Goal: Task Accomplishment & Management: Complete application form

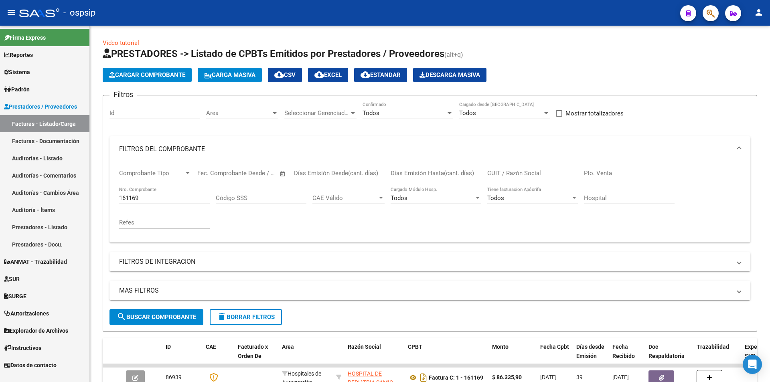
scroll to position [60, 0]
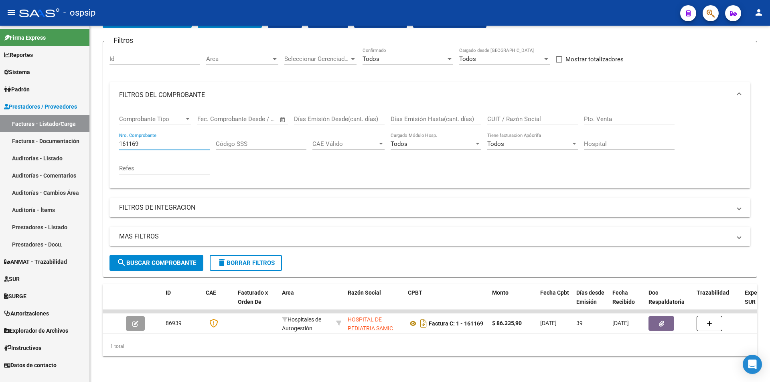
drag, startPoint x: 159, startPoint y: 137, endPoint x: 33, endPoint y: 145, distance: 126.6
click at [33, 145] on mat-sidenav-container "Firma Express Reportes Egresos Devengados Auditorías x Área Auditorías x Usuari…" at bounding box center [385, 204] width 770 height 357
type input "2"
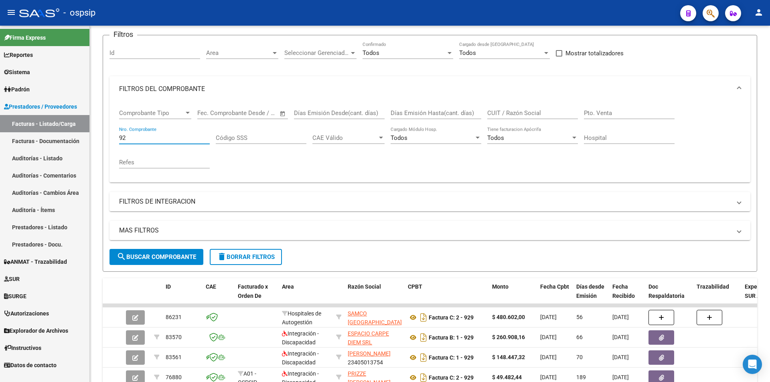
type input "9"
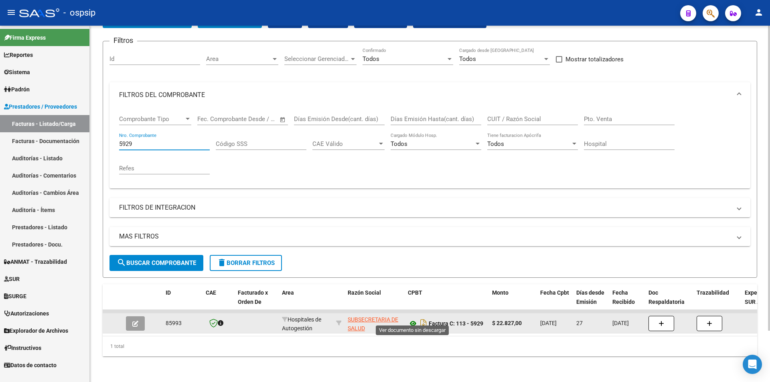
click at [416, 319] on icon at bounding box center [413, 324] width 10 height 10
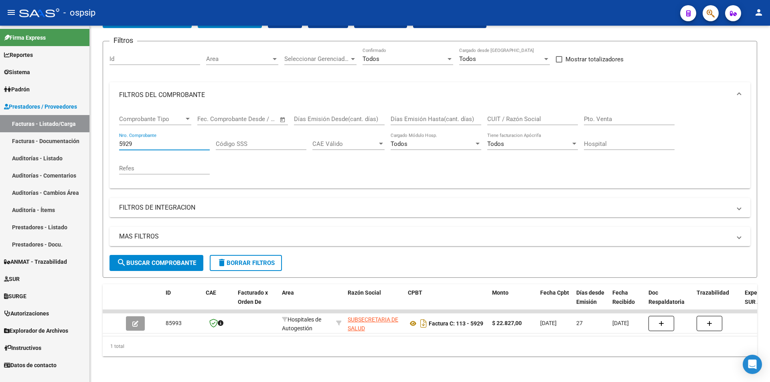
drag, startPoint x: 152, startPoint y: 138, endPoint x: 0, endPoint y: 103, distance: 155.8
click at [0, 103] on mat-sidenav-container "Firma Express Reportes Egresos Devengados Auditorías x Área Auditorías x Usuari…" at bounding box center [385, 204] width 770 height 357
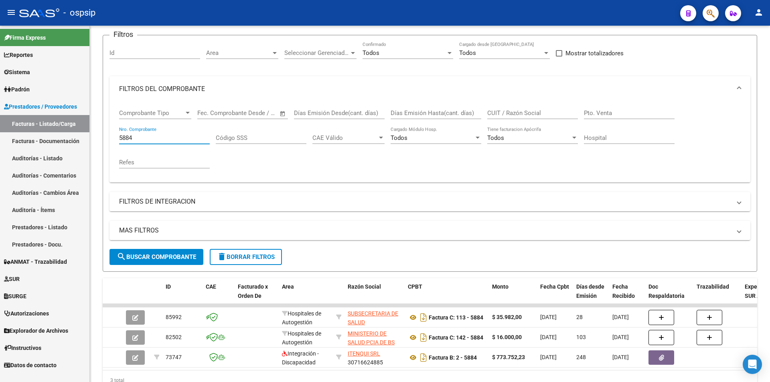
type input "5884"
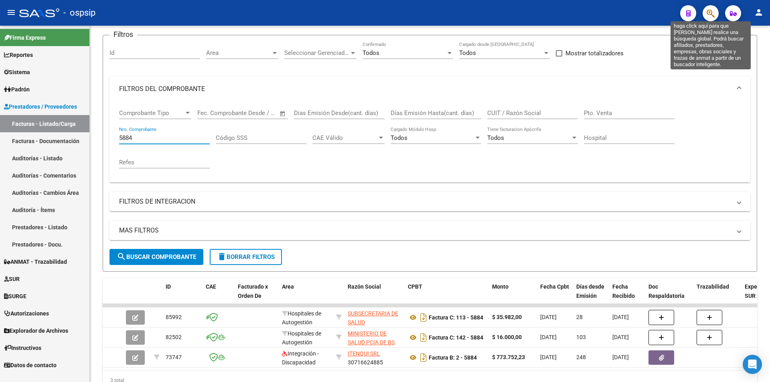
click at [708, 14] on icon "button" at bounding box center [711, 13] width 8 height 9
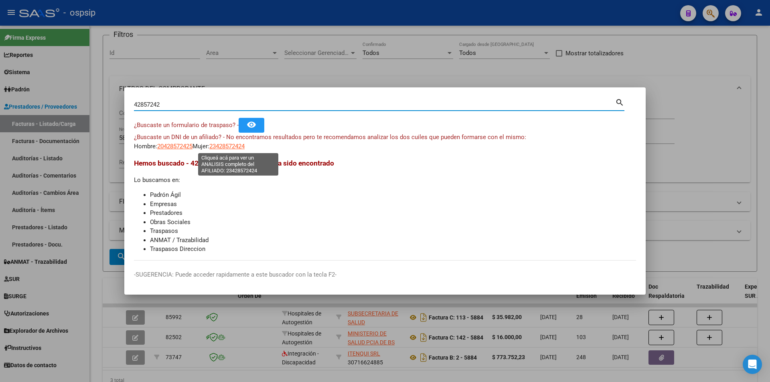
click at [237, 148] on span "23428572424" at bounding box center [226, 146] width 35 height 7
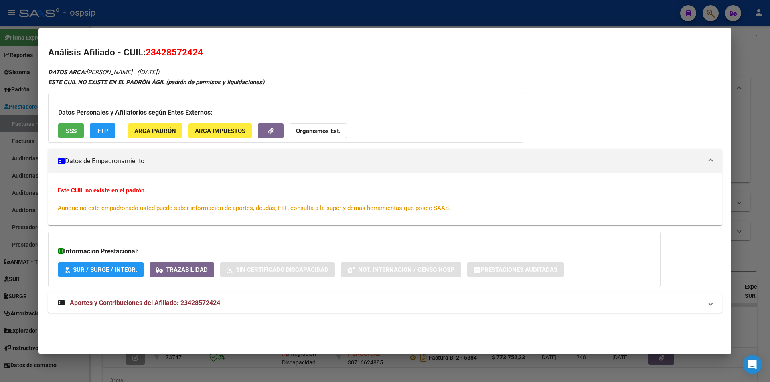
click at [195, 302] on span "Aportes y Contribuciones del Afiliado: 23428572424" at bounding box center [145, 303] width 150 height 8
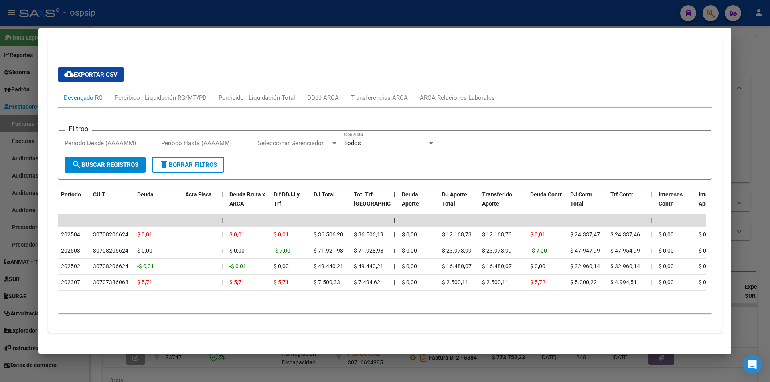
scroll to position [281, 0]
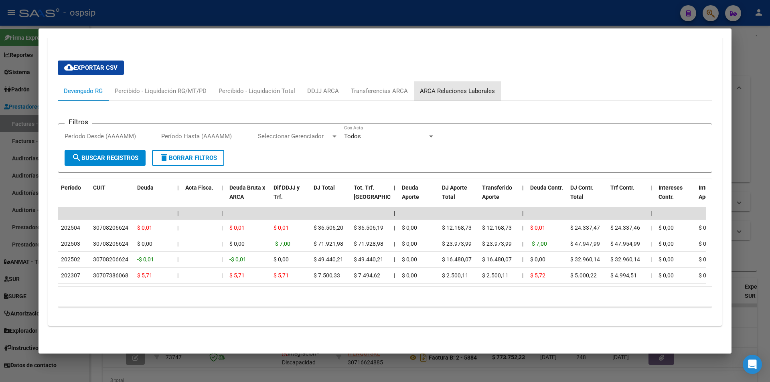
click at [478, 90] on div "ARCA Relaciones Laborales" at bounding box center [457, 91] width 75 height 9
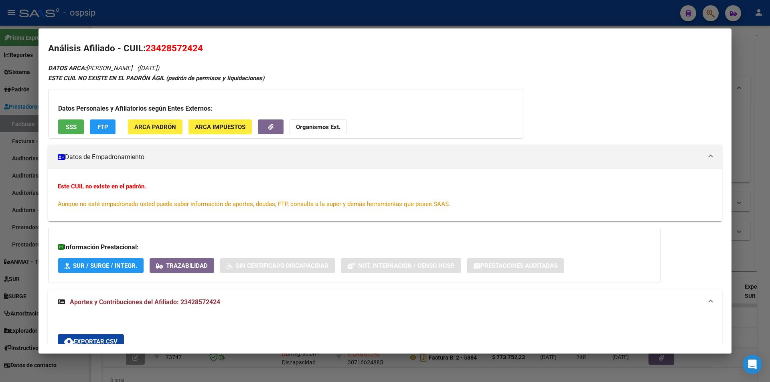
scroll to position [0, 0]
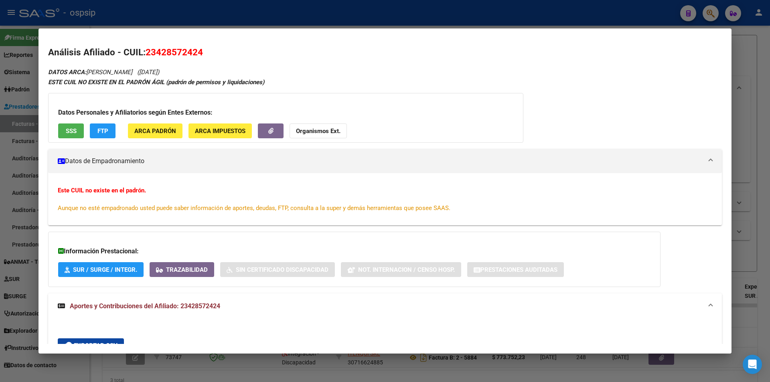
click at [245, 17] on div at bounding box center [385, 191] width 770 height 382
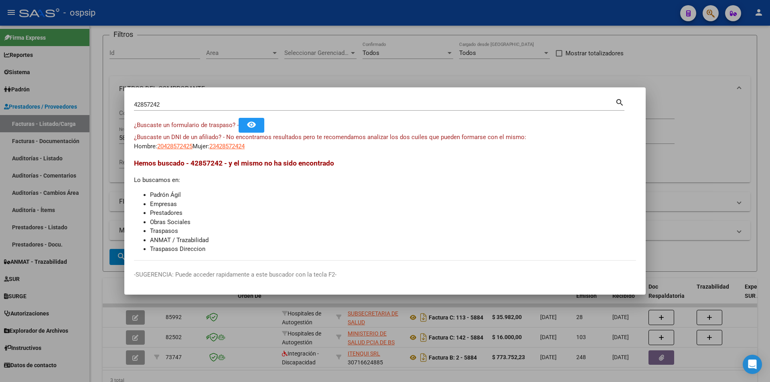
drag, startPoint x: 166, startPoint y: 105, endPoint x: 63, endPoint y: 109, distance: 102.3
click at [63, 109] on div "42857242 Buscar (apellido, dni, cuil, nro traspaso, cuit, obra social) search ¿…" at bounding box center [385, 191] width 770 height 382
type input "29478344"
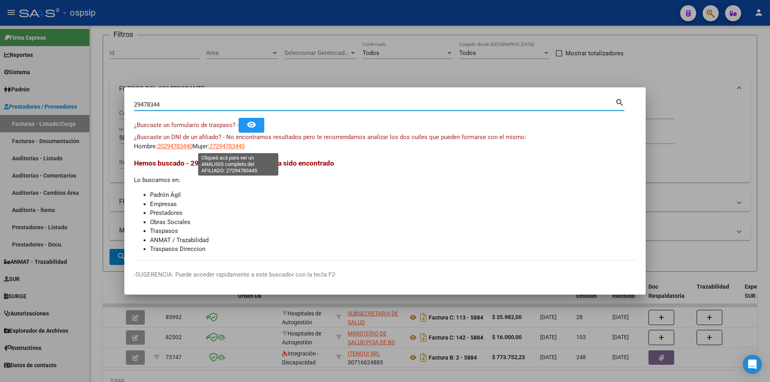
click at [245, 146] on span "27294783445" at bounding box center [226, 146] width 35 height 7
type textarea "27294783445"
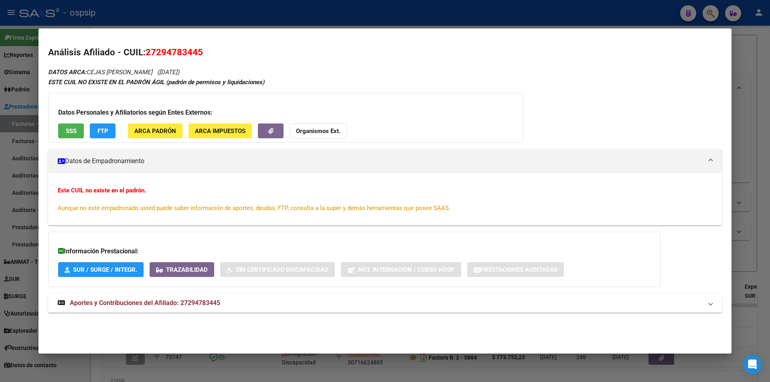
click at [74, 128] on span "SSS" at bounding box center [71, 131] width 11 height 7
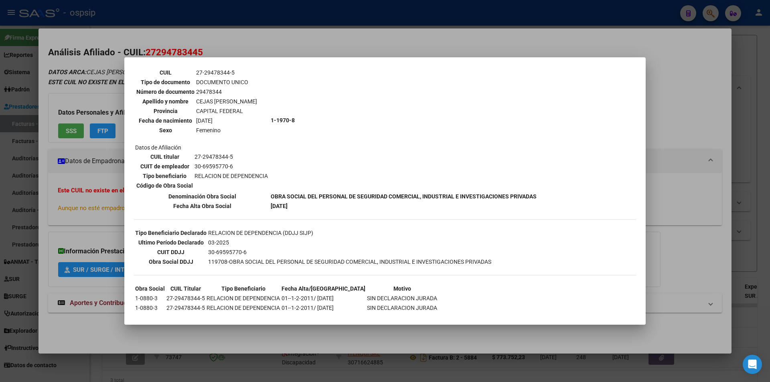
scroll to position [92, 0]
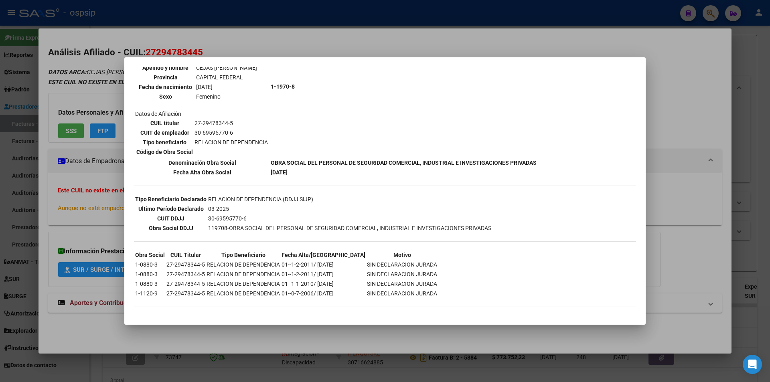
click at [328, 35] on div at bounding box center [385, 191] width 770 height 382
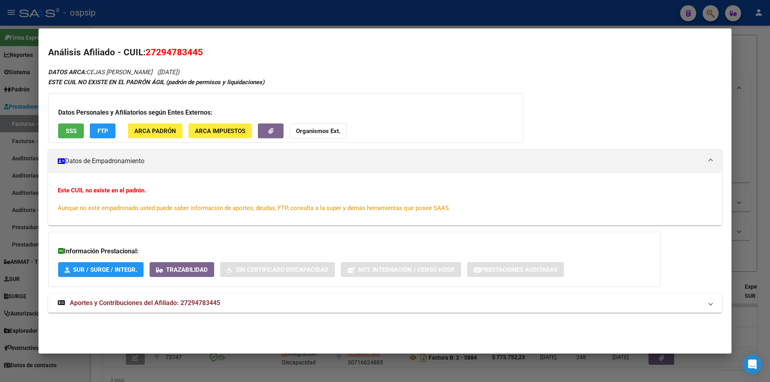
click at [210, 304] on span "Aportes y Contribuciones del Afiliado: 27294783445" at bounding box center [145, 303] width 150 height 8
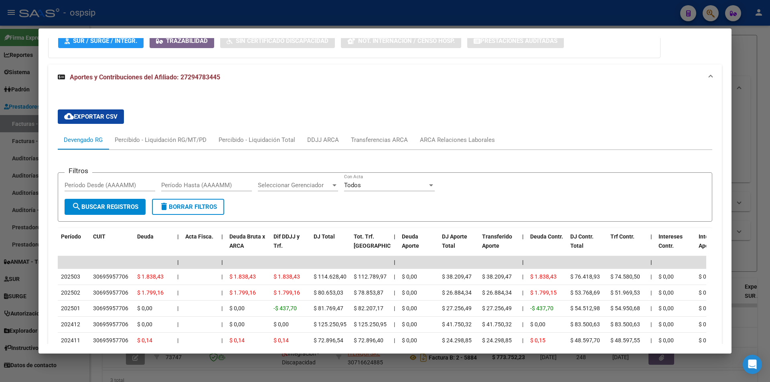
scroll to position [223, 0]
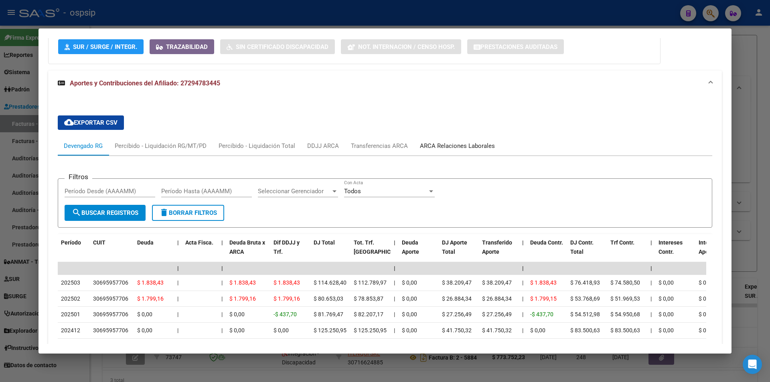
click at [472, 148] on div "ARCA Relaciones Laborales" at bounding box center [457, 146] width 75 height 9
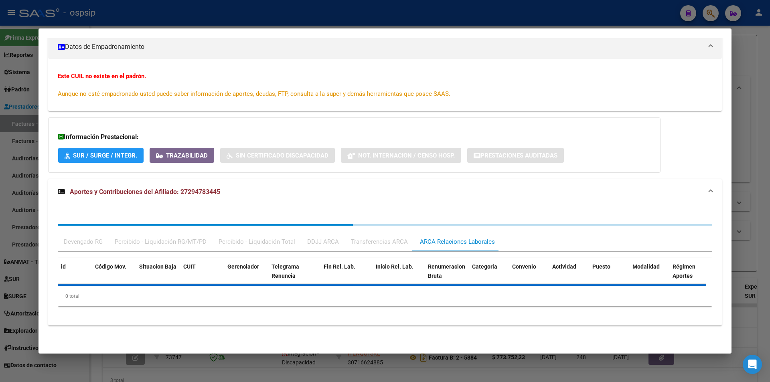
scroll to position [174, 0]
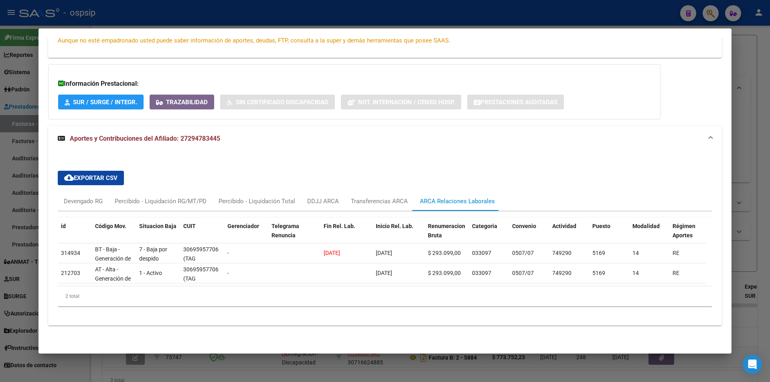
click at [418, 22] on div at bounding box center [385, 191] width 770 height 382
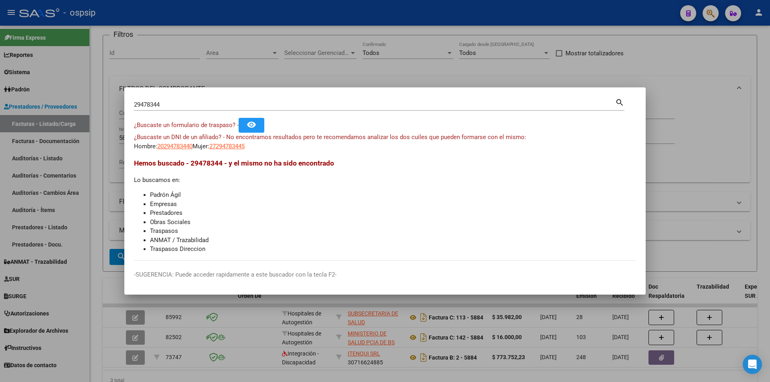
click at [332, 38] on div at bounding box center [385, 191] width 770 height 382
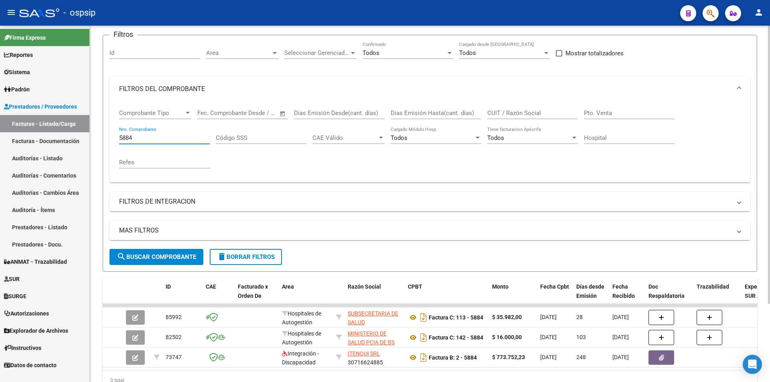
drag, startPoint x: 138, startPoint y: 140, endPoint x: 108, endPoint y: 139, distance: 30.5
click at [108, 139] on form "Filtros Id Area Area Seleccionar Gerenciador Seleccionar Gerenciador Todos Conf…" at bounding box center [430, 153] width 655 height 237
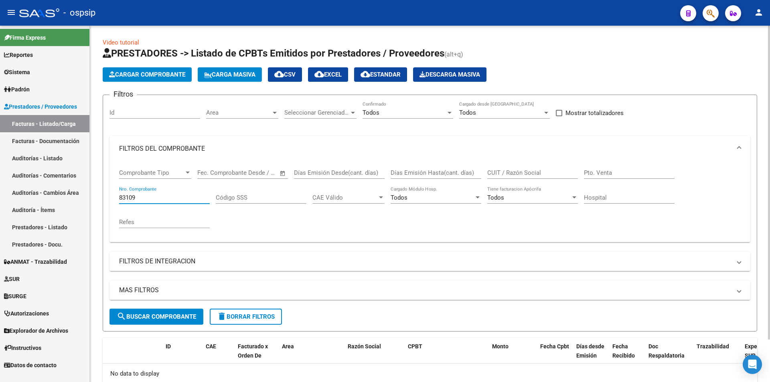
scroll to position [0, 0]
type input "83109"
click at [153, 78] on span "Cargar Comprobante" at bounding box center [147, 74] width 76 height 7
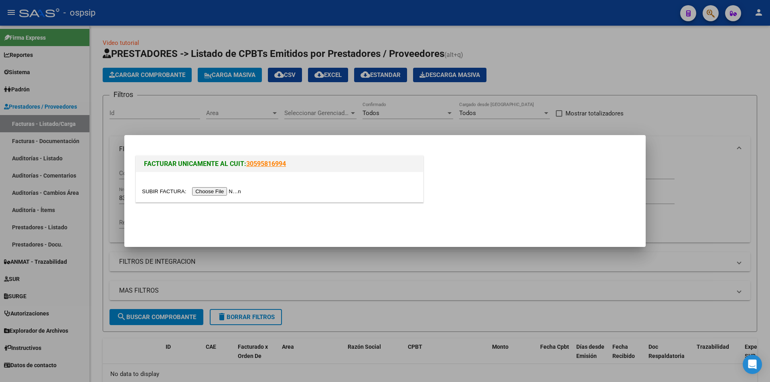
click at [221, 189] on input "file" at bounding box center [192, 191] width 101 height 8
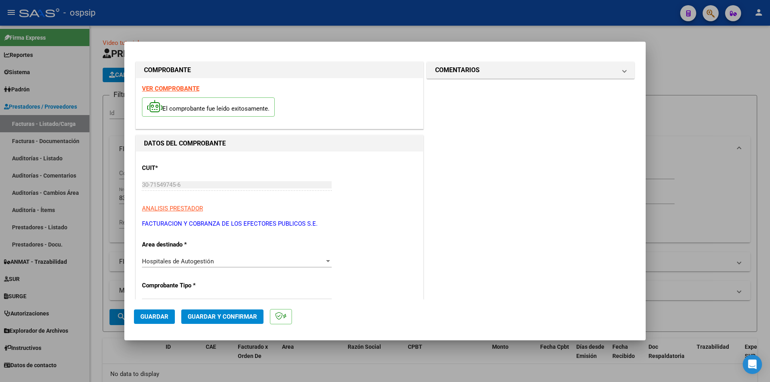
click at [145, 321] on button "Guardar" at bounding box center [154, 317] width 41 height 14
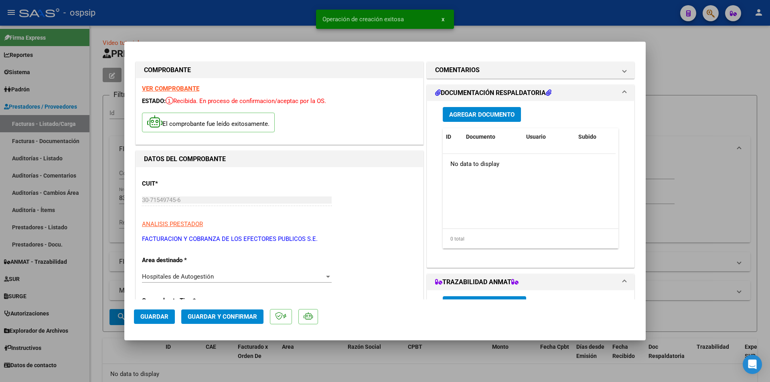
click at [527, 36] on div at bounding box center [385, 191] width 770 height 382
type input "$ 0,00"
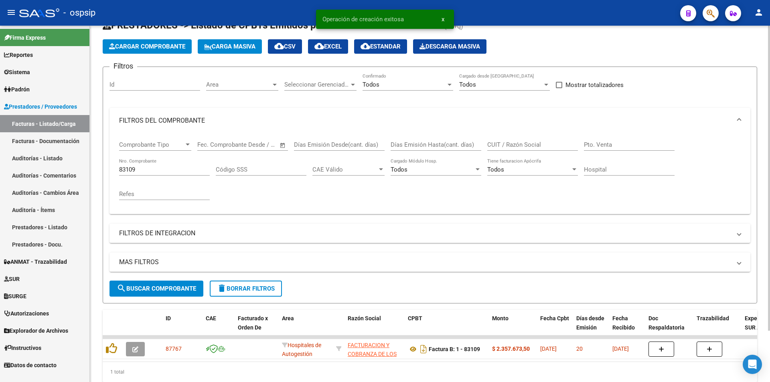
scroll to position [40, 0]
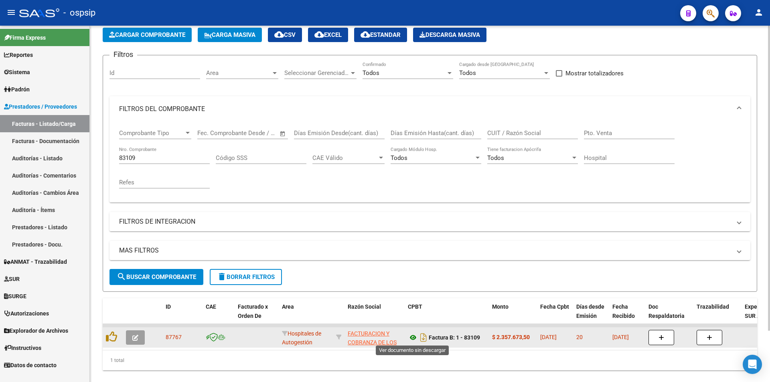
click at [413, 341] on icon at bounding box center [413, 338] width 10 height 10
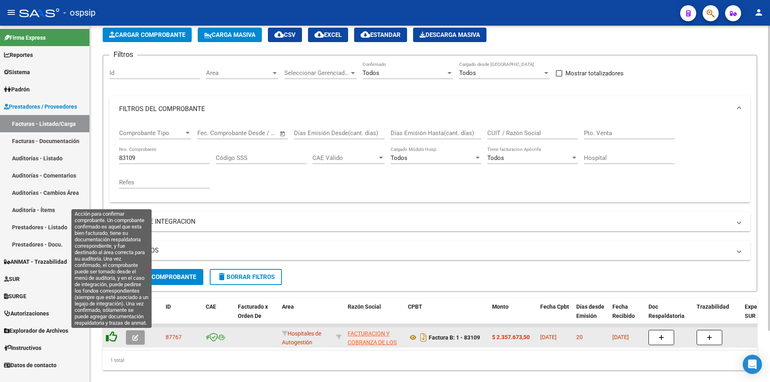
click at [110, 335] on icon at bounding box center [111, 336] width 11 height 11
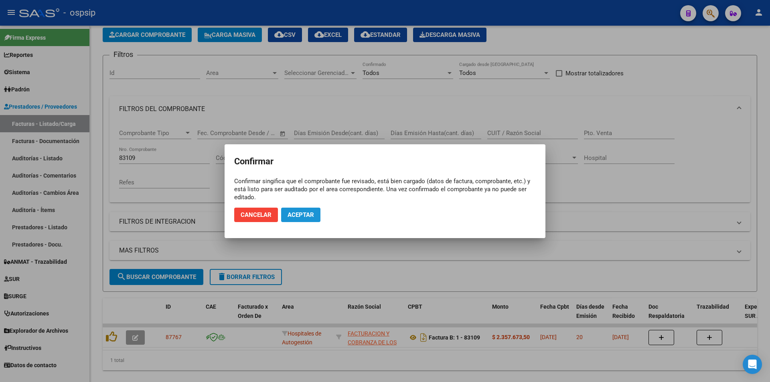
click at [296, 218] on span "Aceptar" at bounding box center [301, 214] width 26 height 7
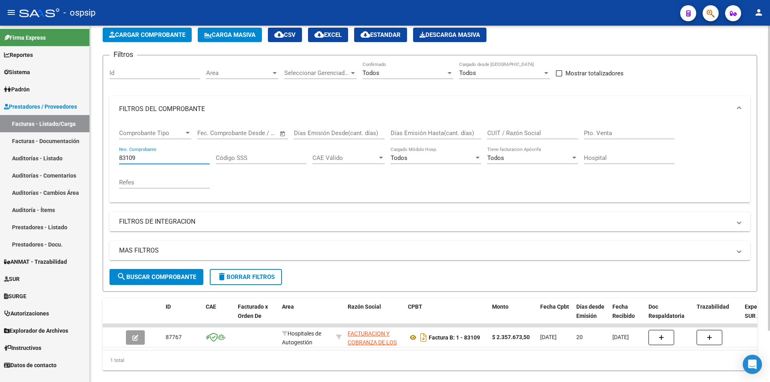
click at [160, 158] on input "83109" at bounding box center [164, 157] width 91 height 7
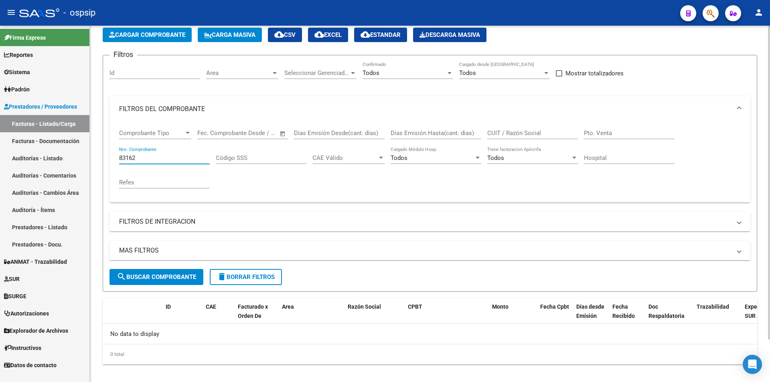
type input "83162"
click at [130, 37] on span "Cargar Comprobante" at bounding box center [147, 34] width 76 height 7
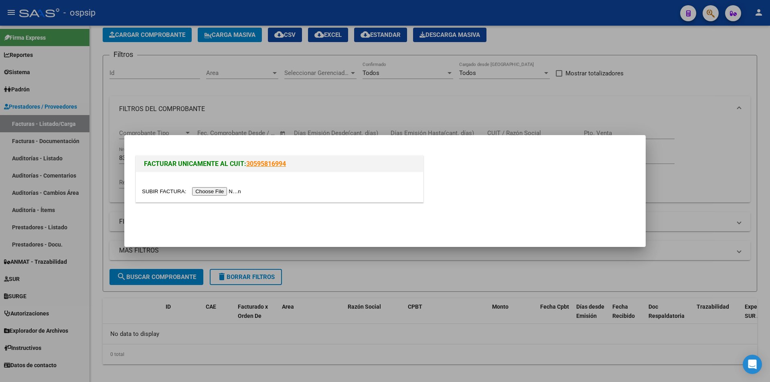
click at [208, 193] on input "file" at bounding box center [192, 191] width 101 height 8
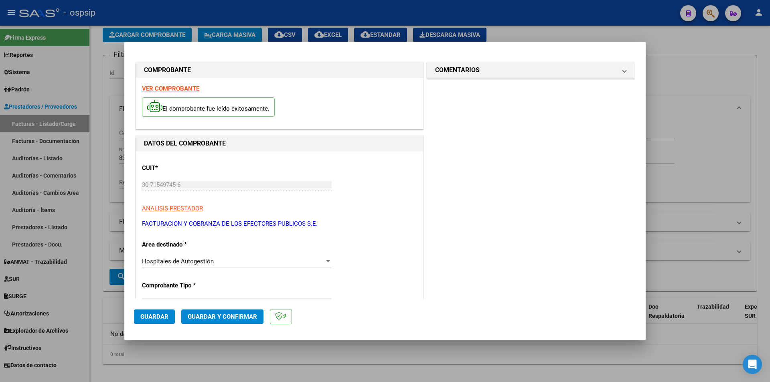
click at [148, 318] on span "Guardar" at bounding box center [154, 316] width 28 height 7
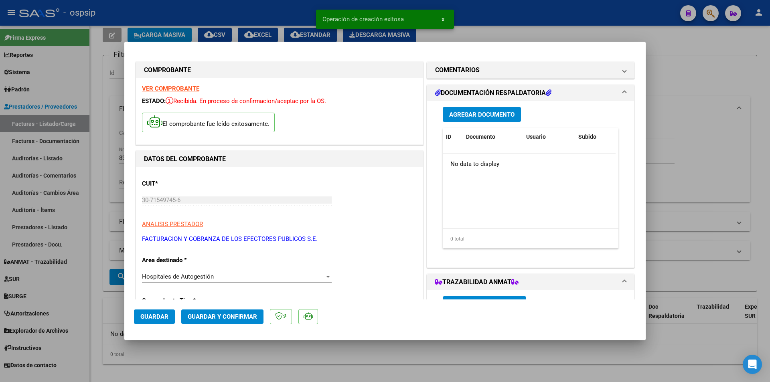
click at [708, 72] on div at bounding box center [385, 191] width 770 height 382
type input "$ 0,00"
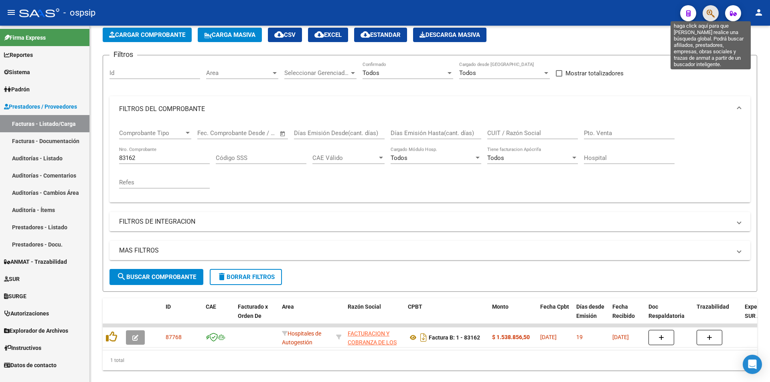
click at [712, 12] on icon "button" at bounding box center [711, 13] width 8 height 9
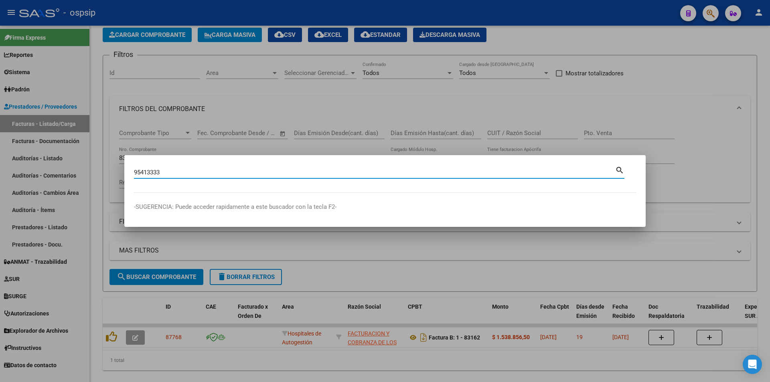
type input "95413333"
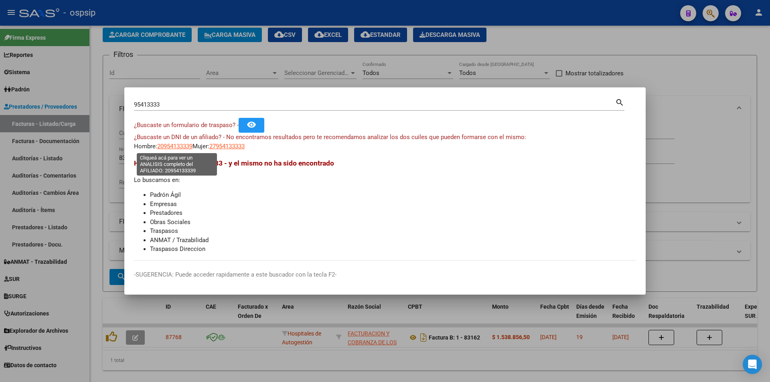
click at [165, 143] on span "20954133339" at bounding box center [174, 146] width 35 height 7
type textarea "20954133339"
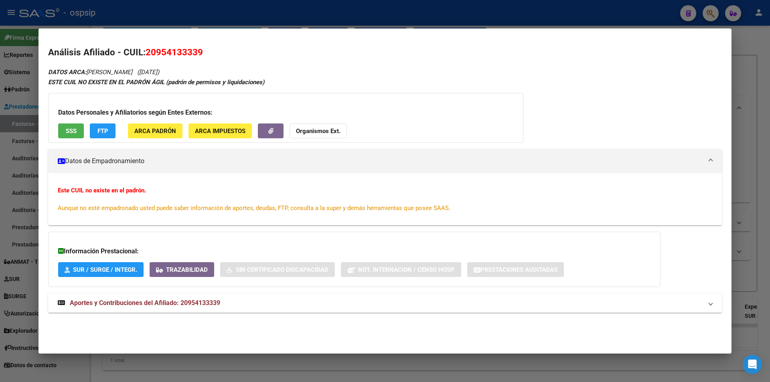
click at [171, 303] on span "Aportes y Contribuciones del Afiliado: 20954133339" at bounding box center [145, 303] width 150 height 8
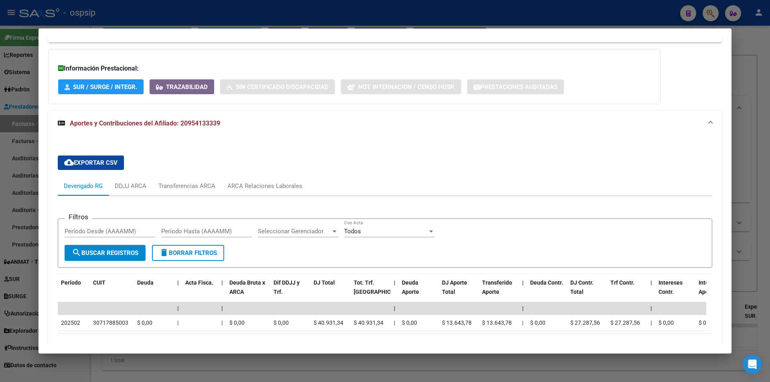
scroll to position [201, 0]
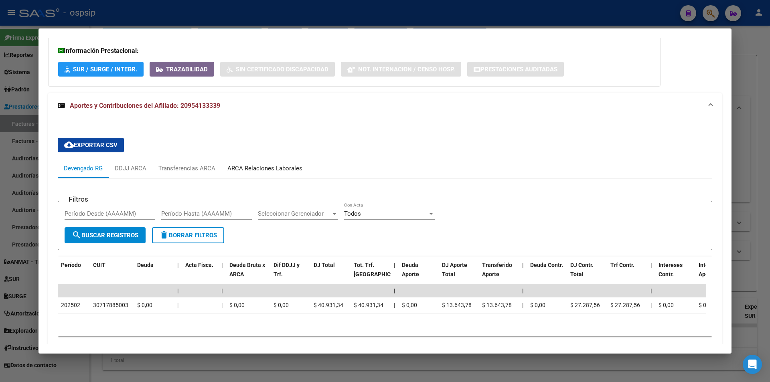
click at [247, 172] on div "ARCA Relaciones Laborales" at bounding box center [264, 168] width 75 height 9
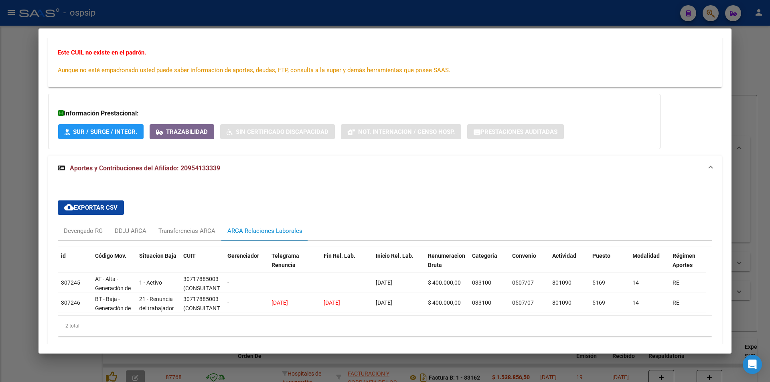
scroll to position [138, 0]
